Goal: Information Seeking & Learning: Learn about a topic

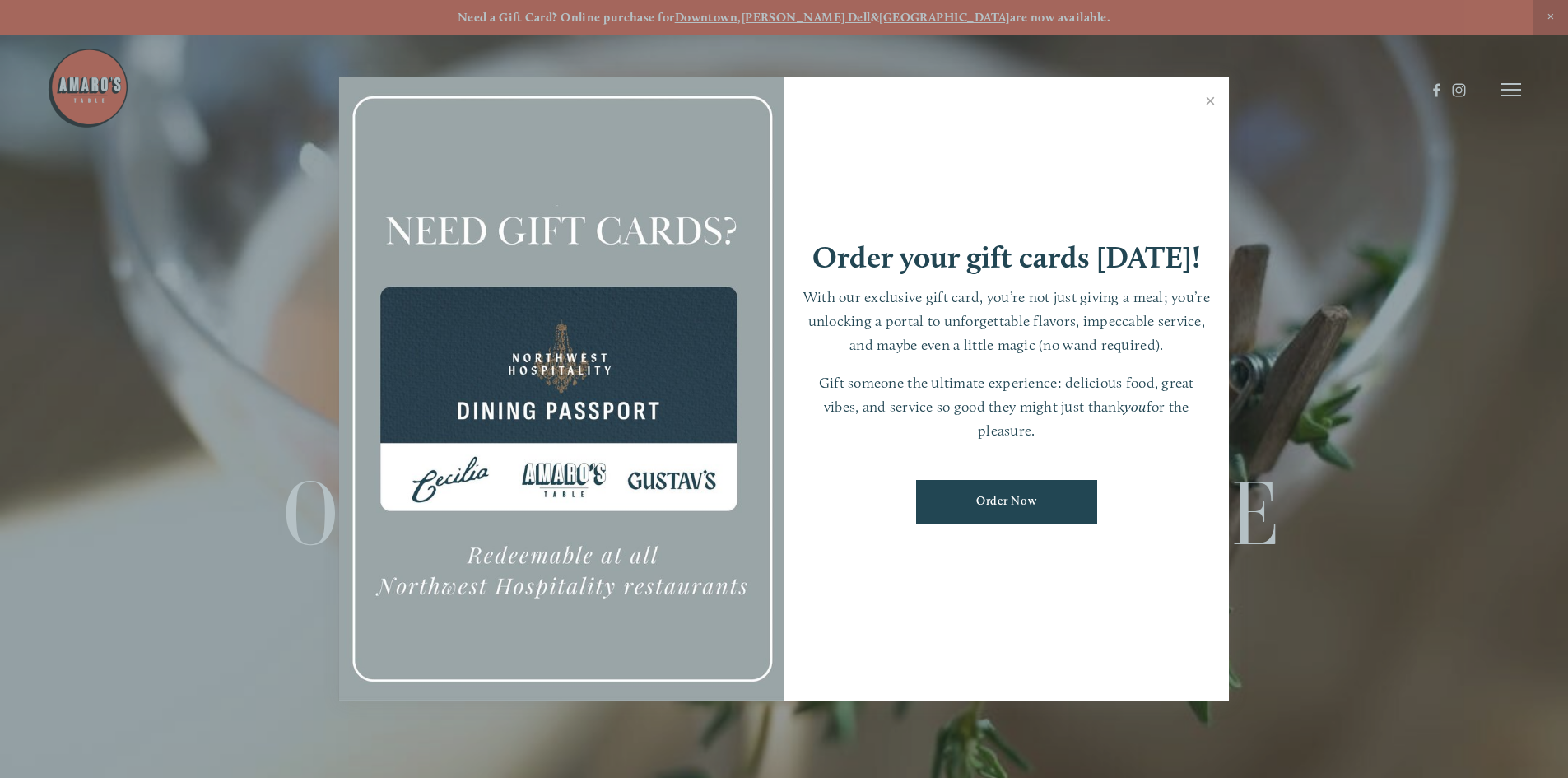
click at [1217, 100] on link "Close" at bounding box center [1210, 103] width 33 height 46
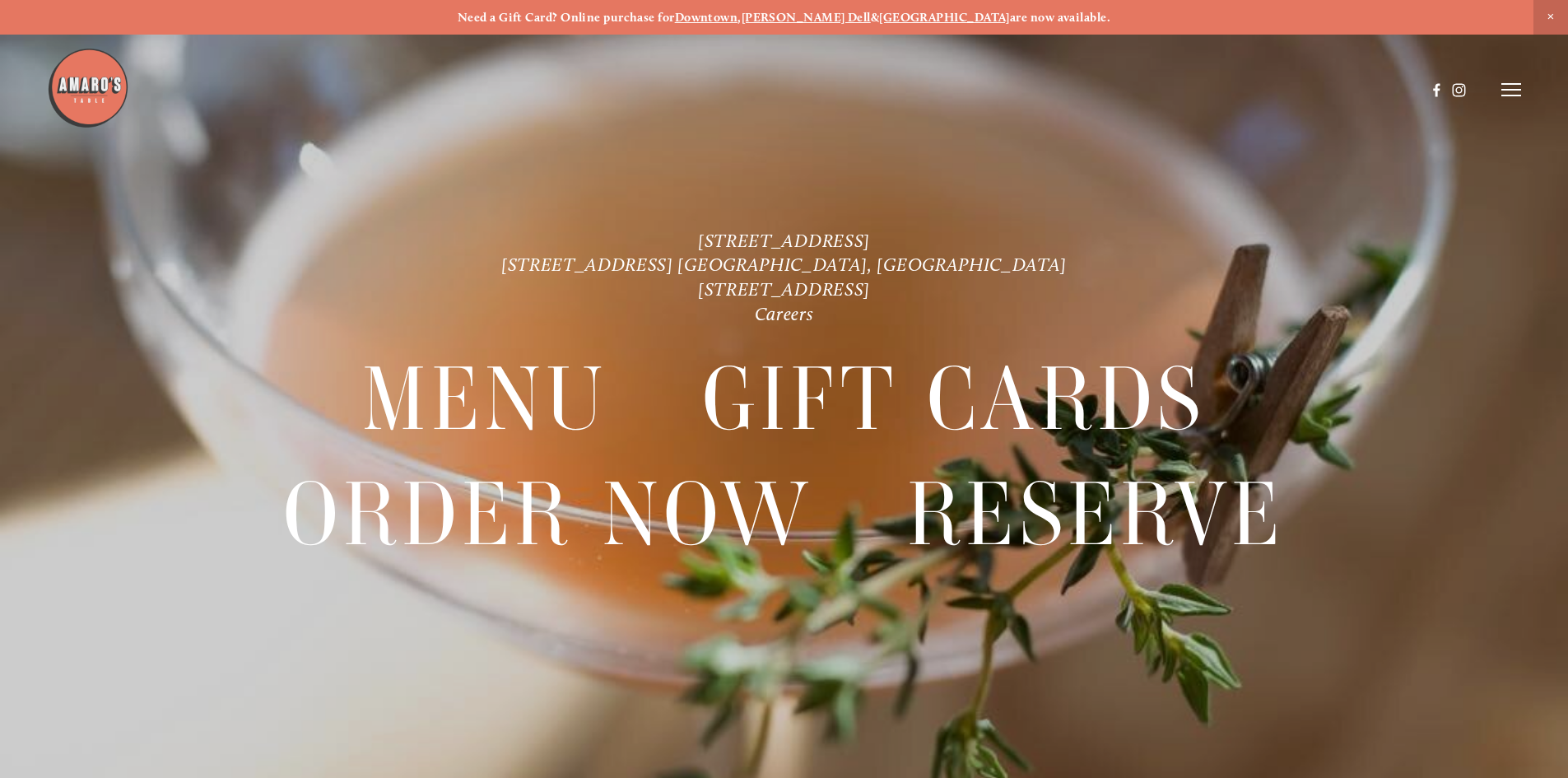
click at [1506, 90] on icon at bounding box center [1511, 89] width 20 height 15
click at [1150, 89] on span "Menu" at bounding box center [1166, 89] width 33 height 15
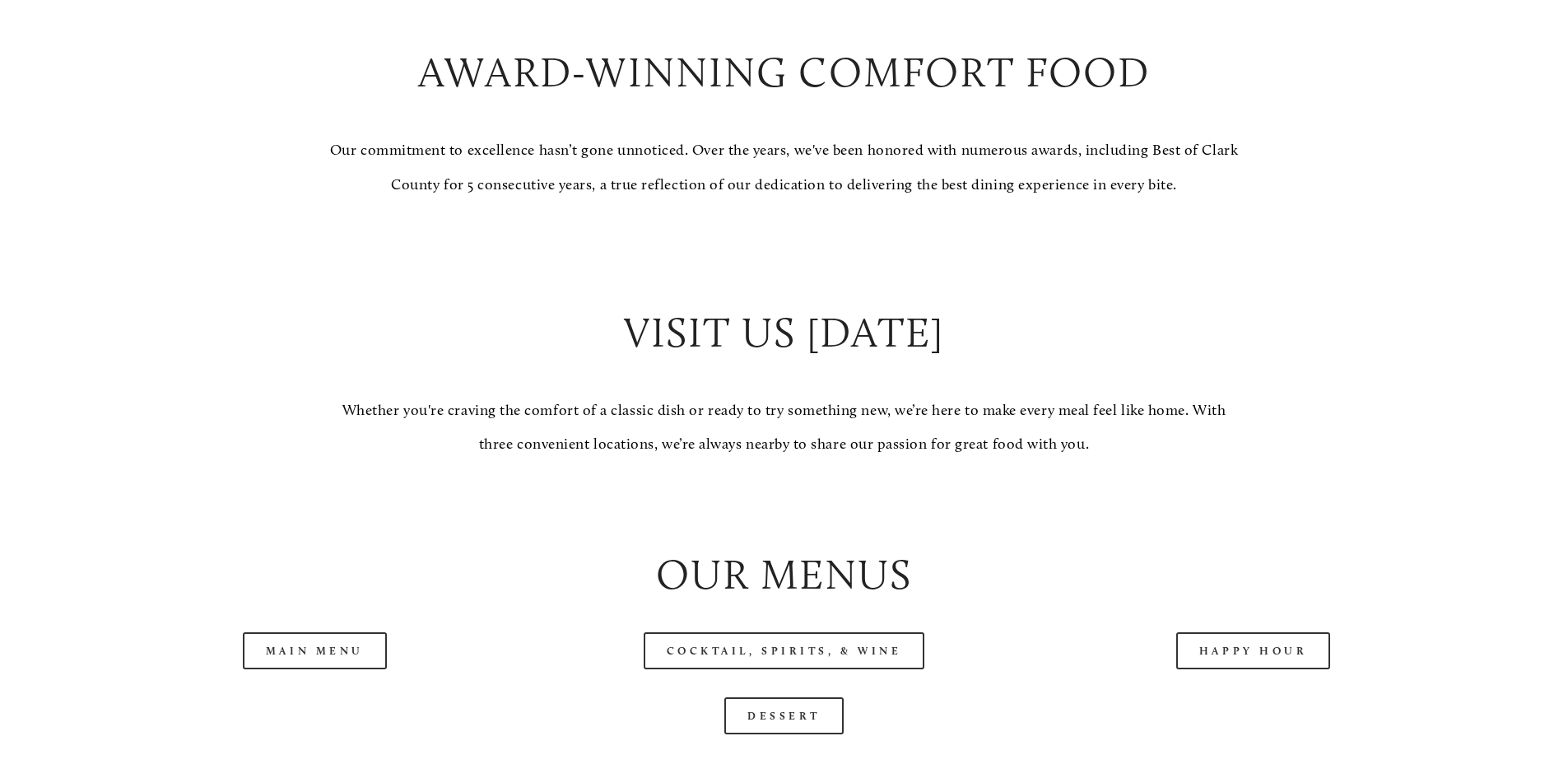
scroll to position [1730, 0]
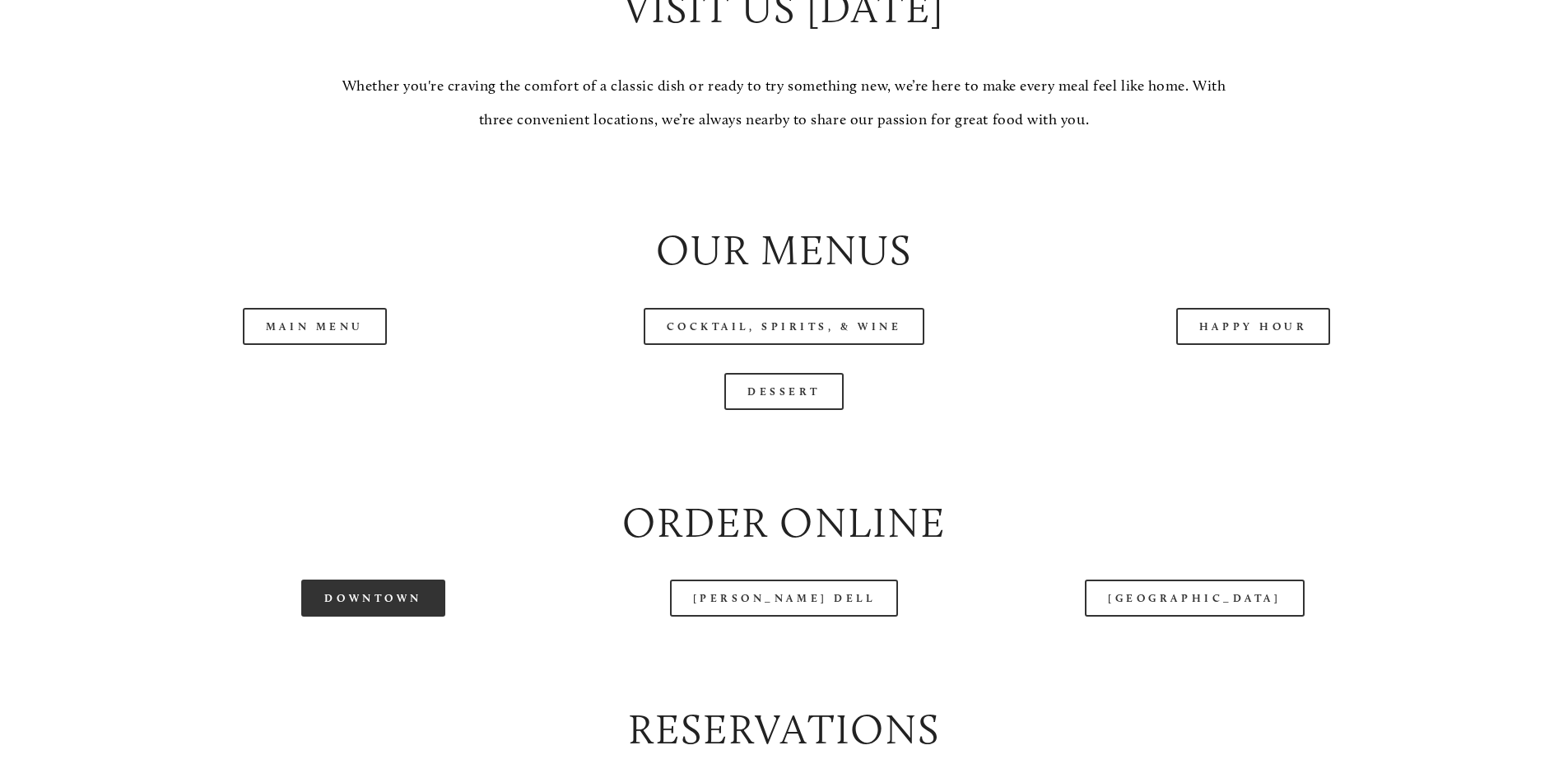
click at [392, 617] on link "Downtown" at bounding box center [372, 598] width 143 height 37
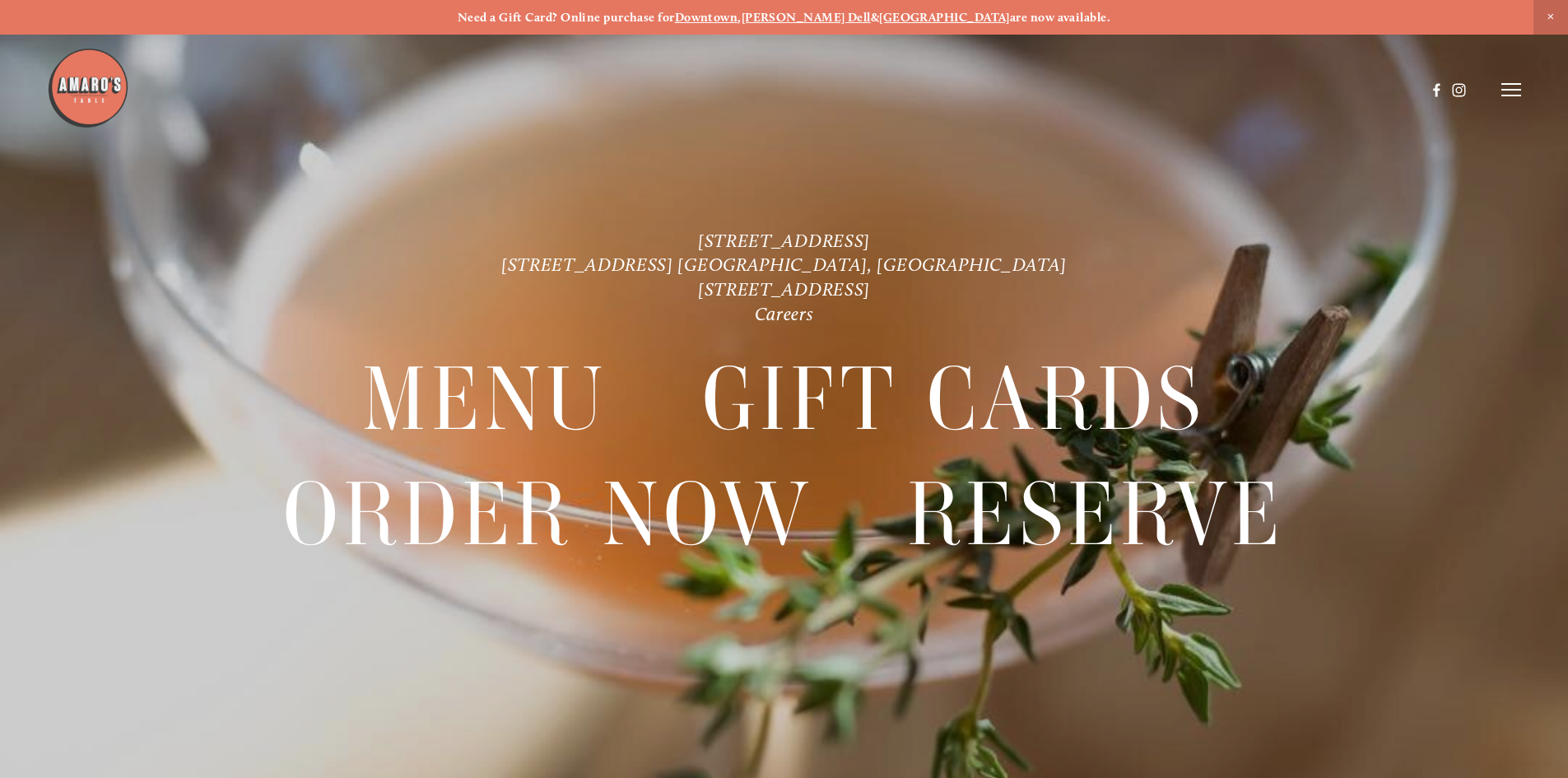
click at [1506, 89] on icon at bounding box center [1511, 89] width 20 height 15
click at [1162, 83] on span "Menu" at bounding box center [1166, 89] width 33 height 15
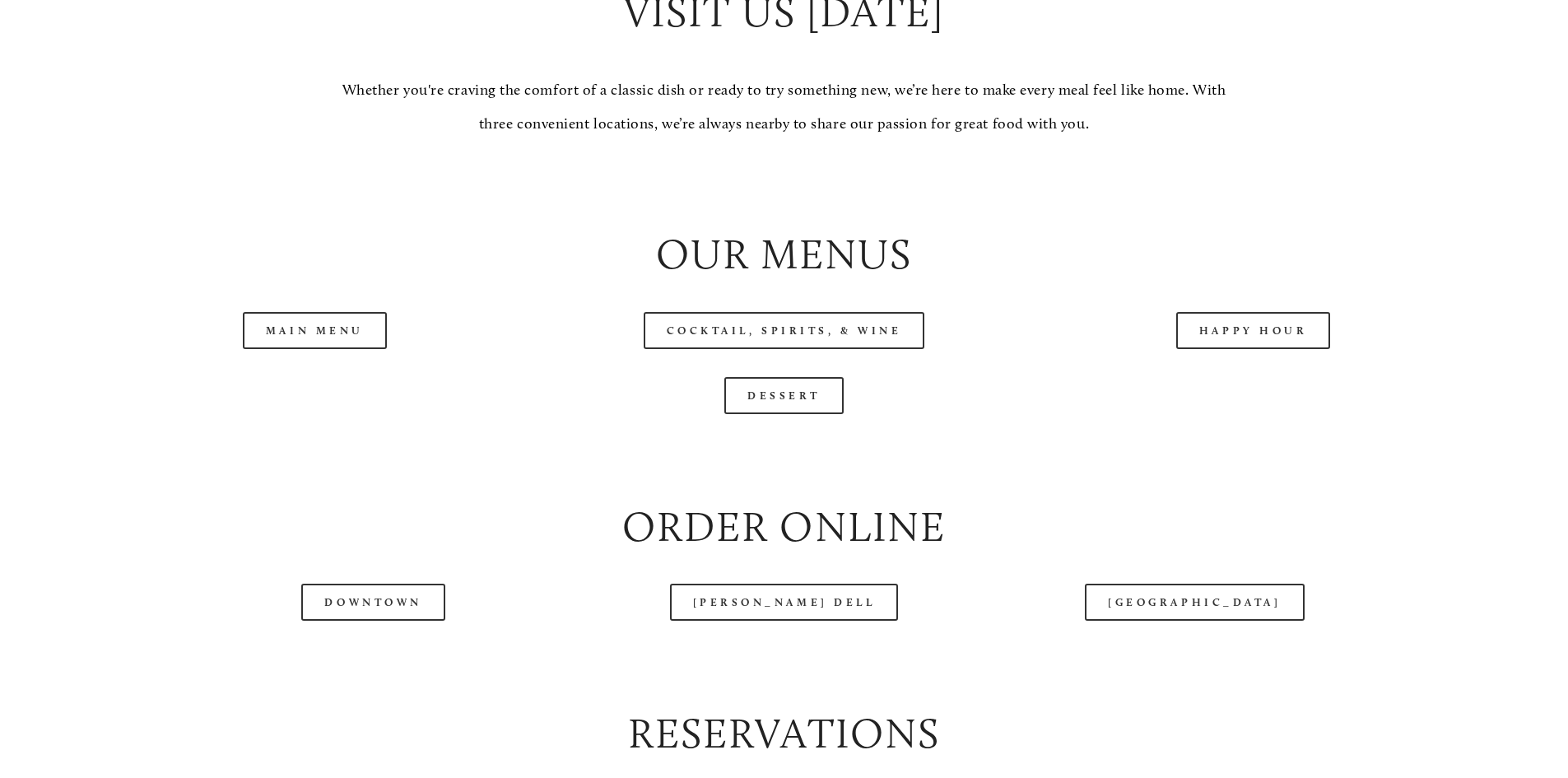
scroll to position [1730, 0]
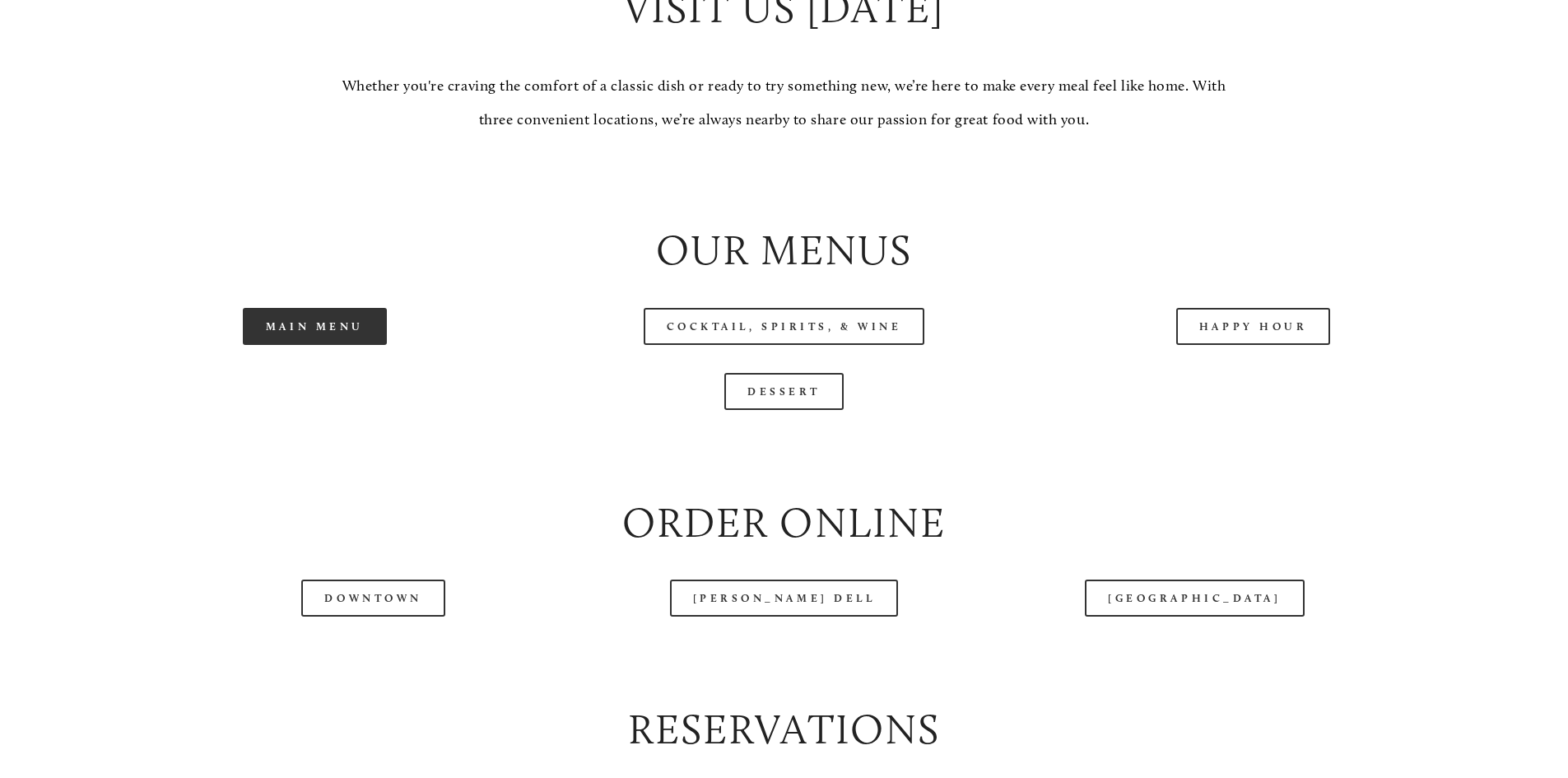
click at [341, 345] on link "Main Menu" at bounding box center [315, 326] width 144 height 37
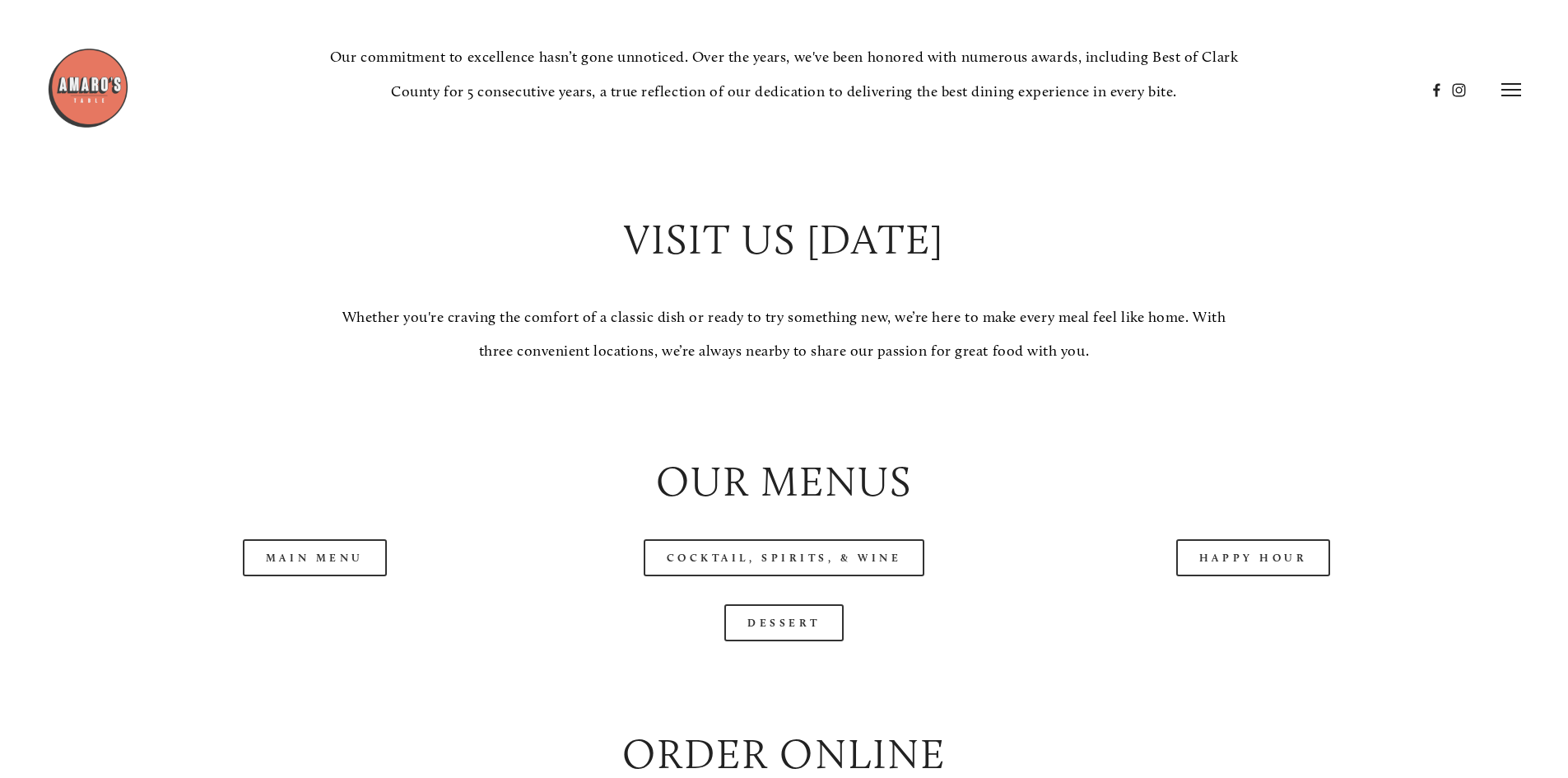
scroll to position [1153, 0]
